Goal: Task Accomplishment & Management: Manage account settings

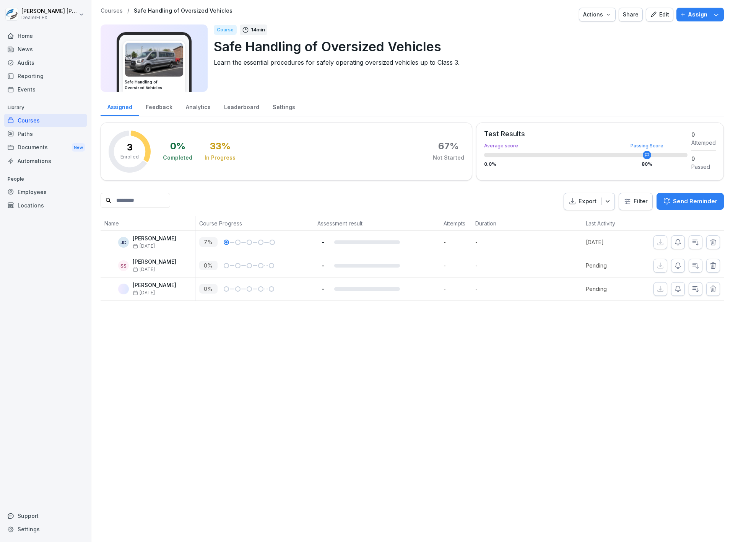
click at [36, 121] on div "Courses" at bounding box center [45, 120] width 83 height 13
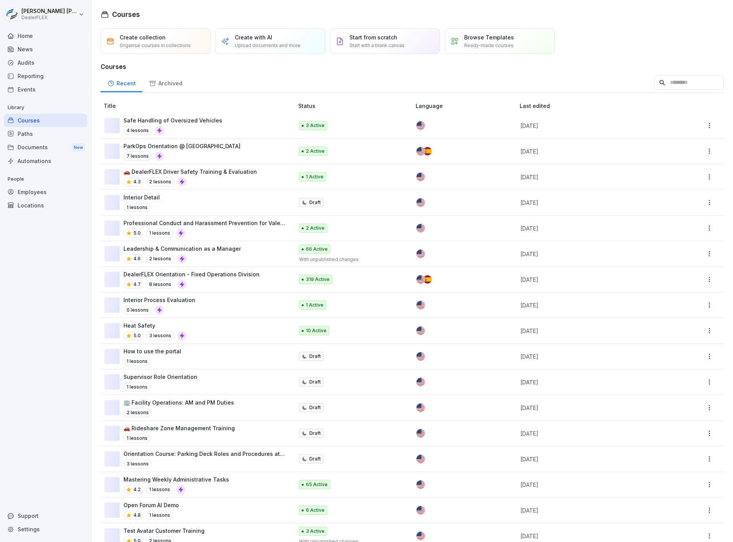
click at [61, 134] on div "Paths" at bounding box center [45, 133] width 83 height 13
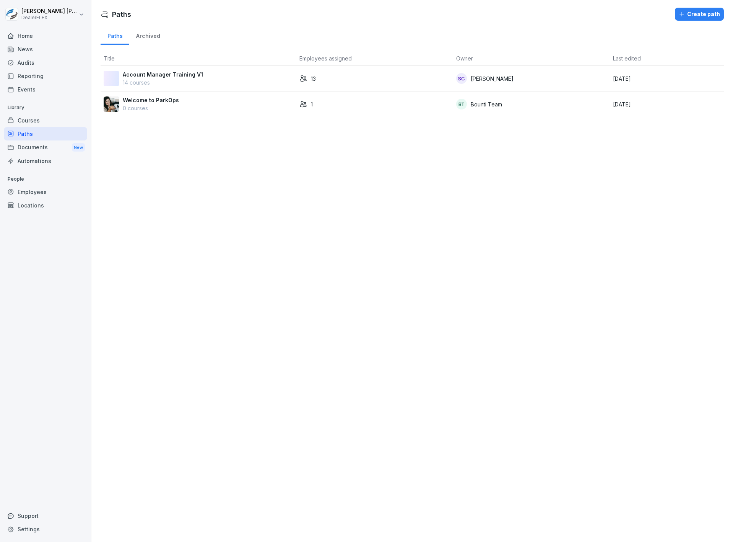
click at [334, 80] on div "13" at bounding box center [375, 79] width 151 height 8
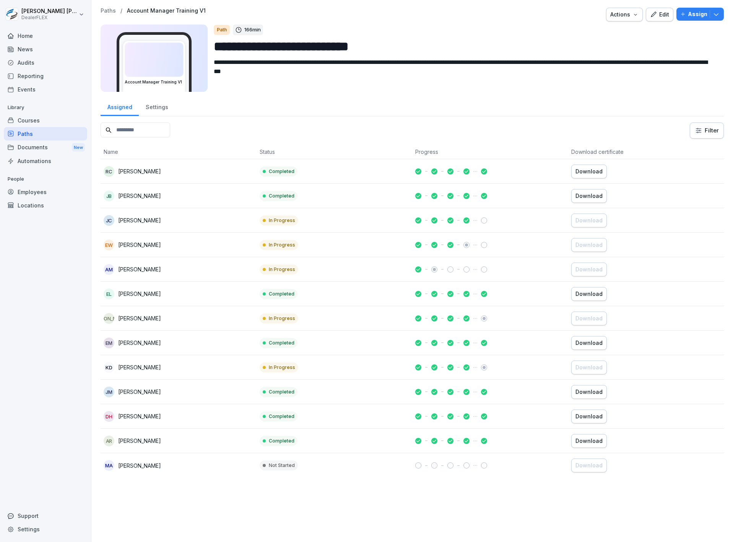
click at [377, 273] on td "In Progress" at bounding box center [335, 269] width 156 height 24
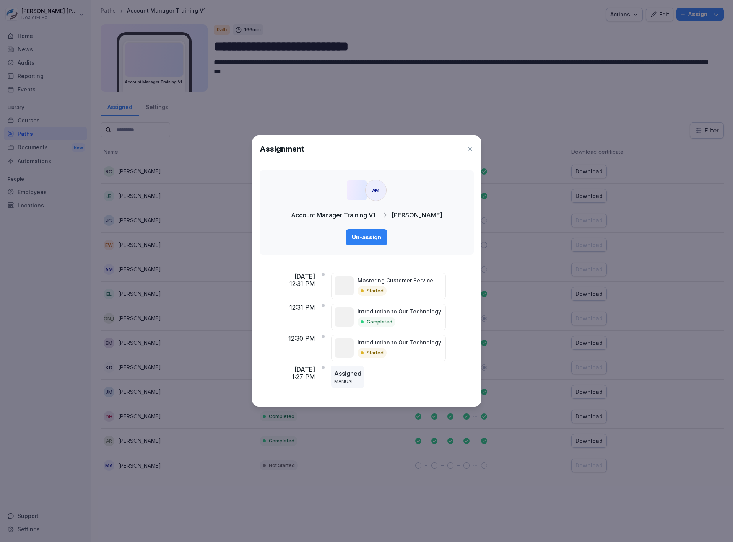
click at [471, 148] on icon at bounding box center [470, 149] width 5 height 5
